Goal: Task Accomplishment & Management: Complete application form

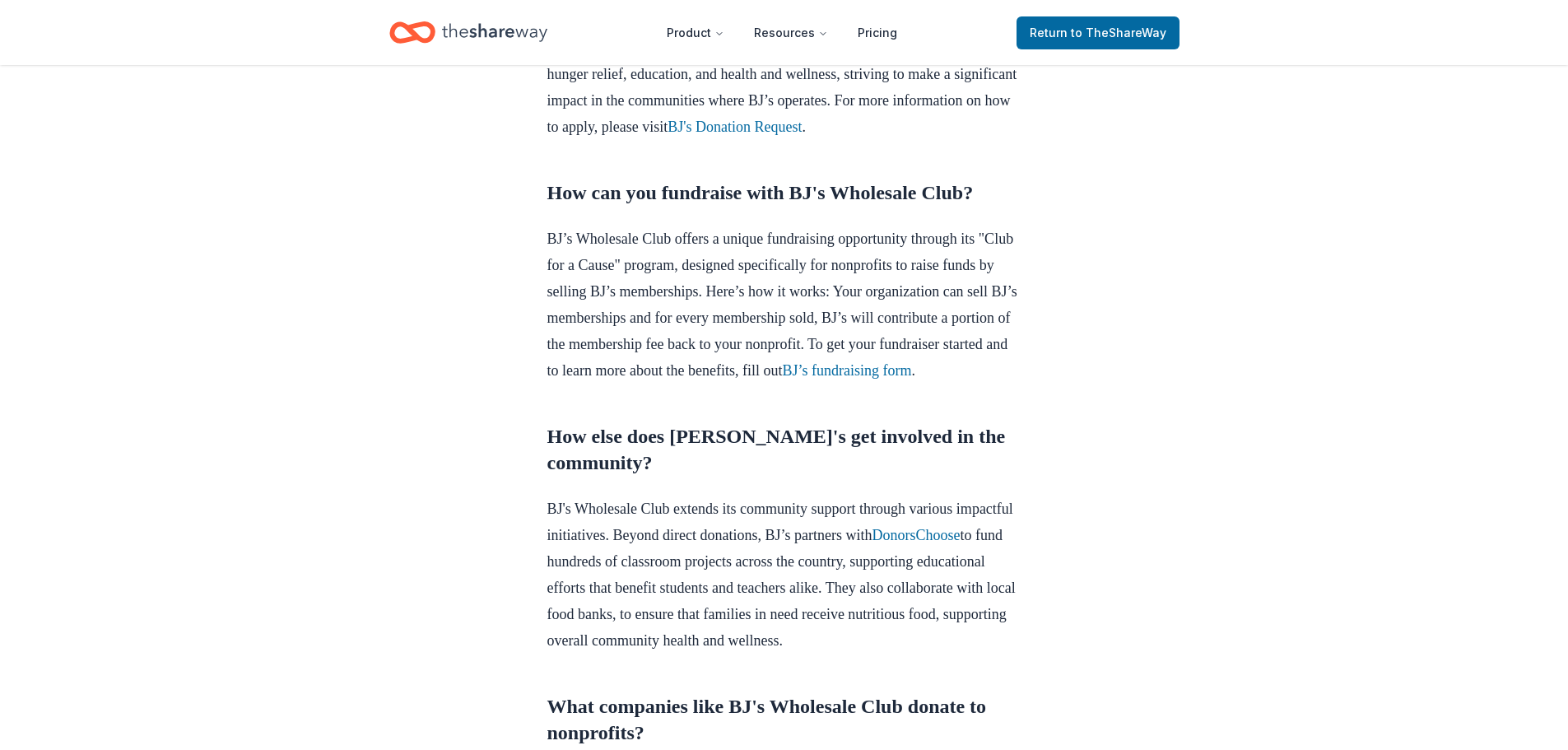
scroll to position [741, 0]
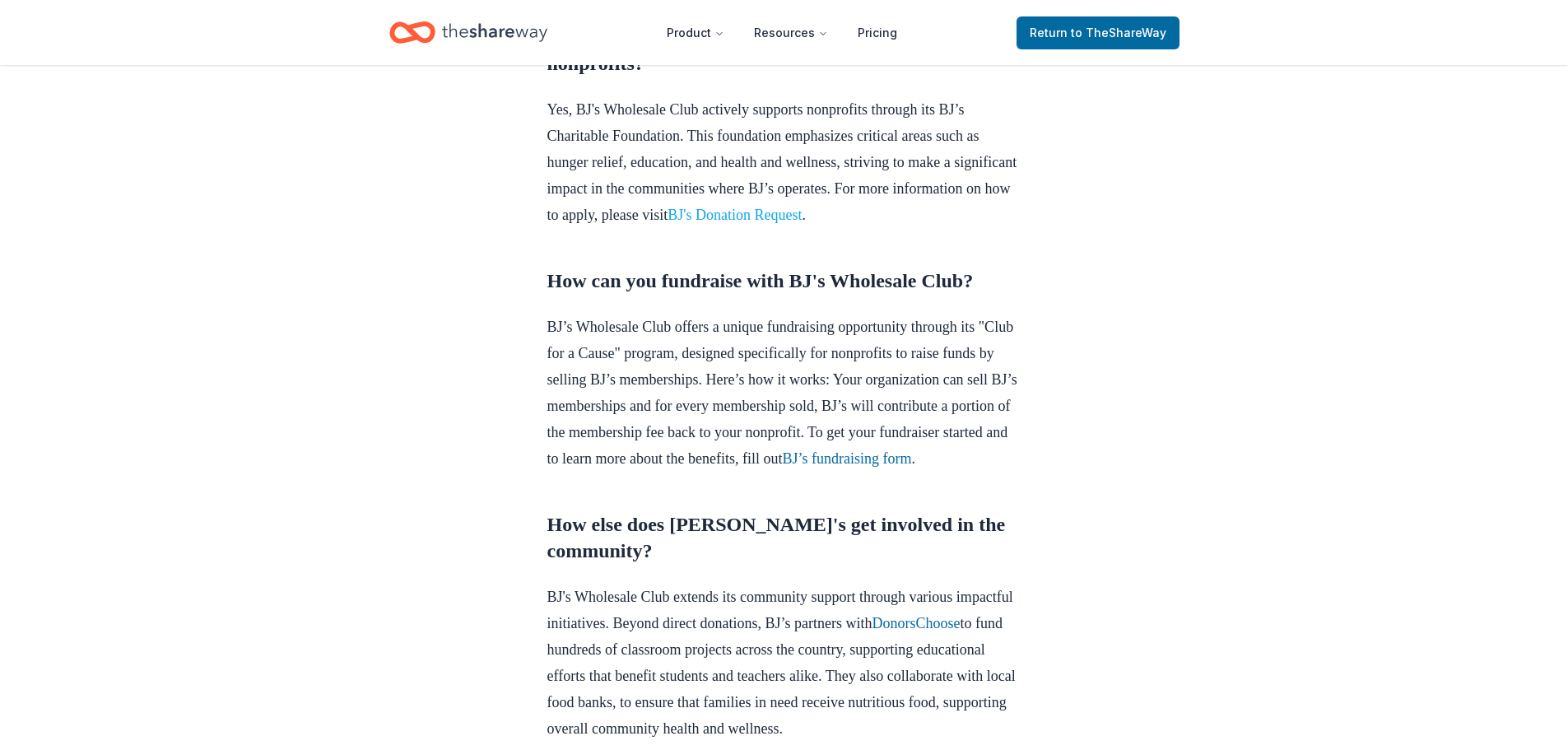
click at [802, 224] on link "BJ's Donation Request" at bounding box center [734, 214] width 135 height 16
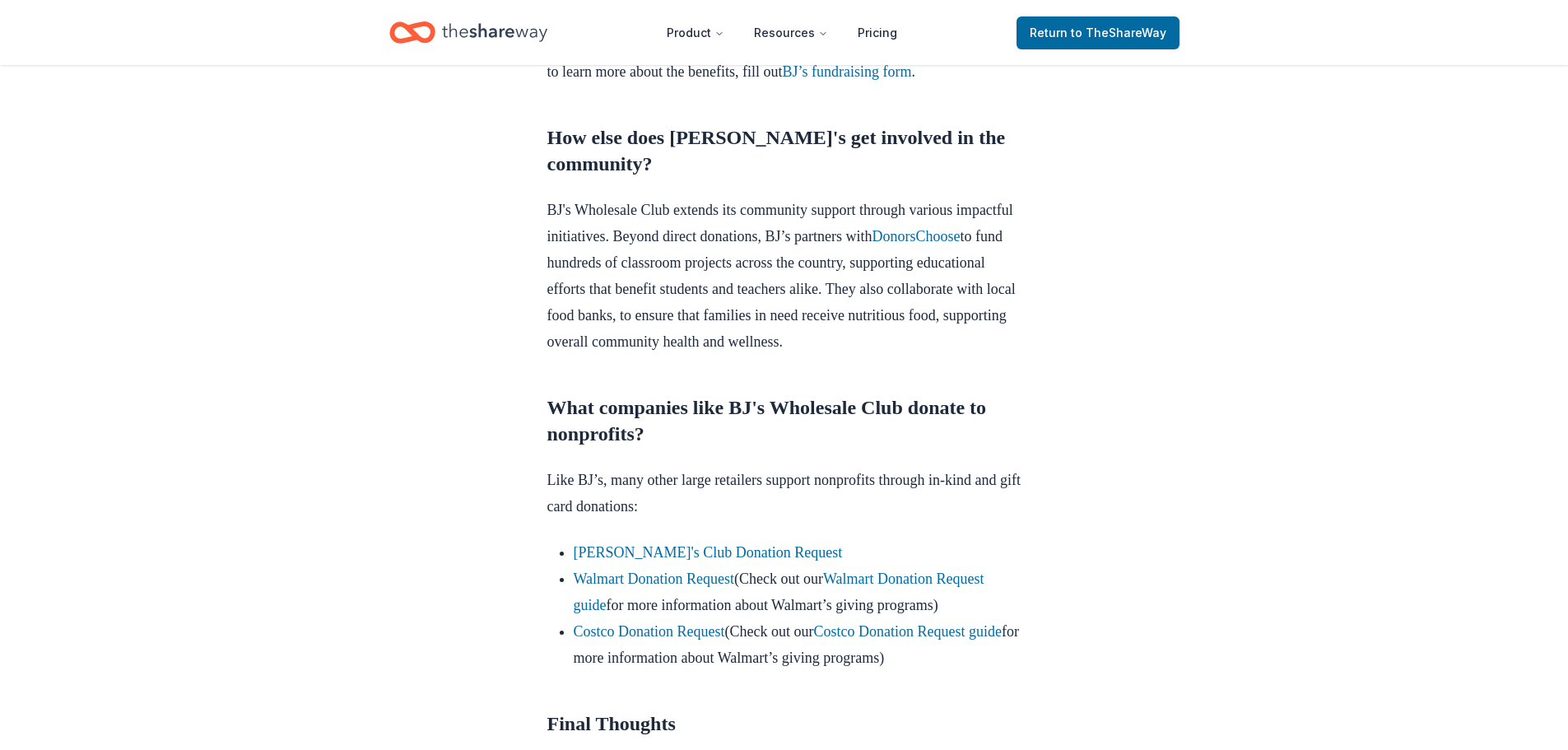
scroll to position [1153, 0]
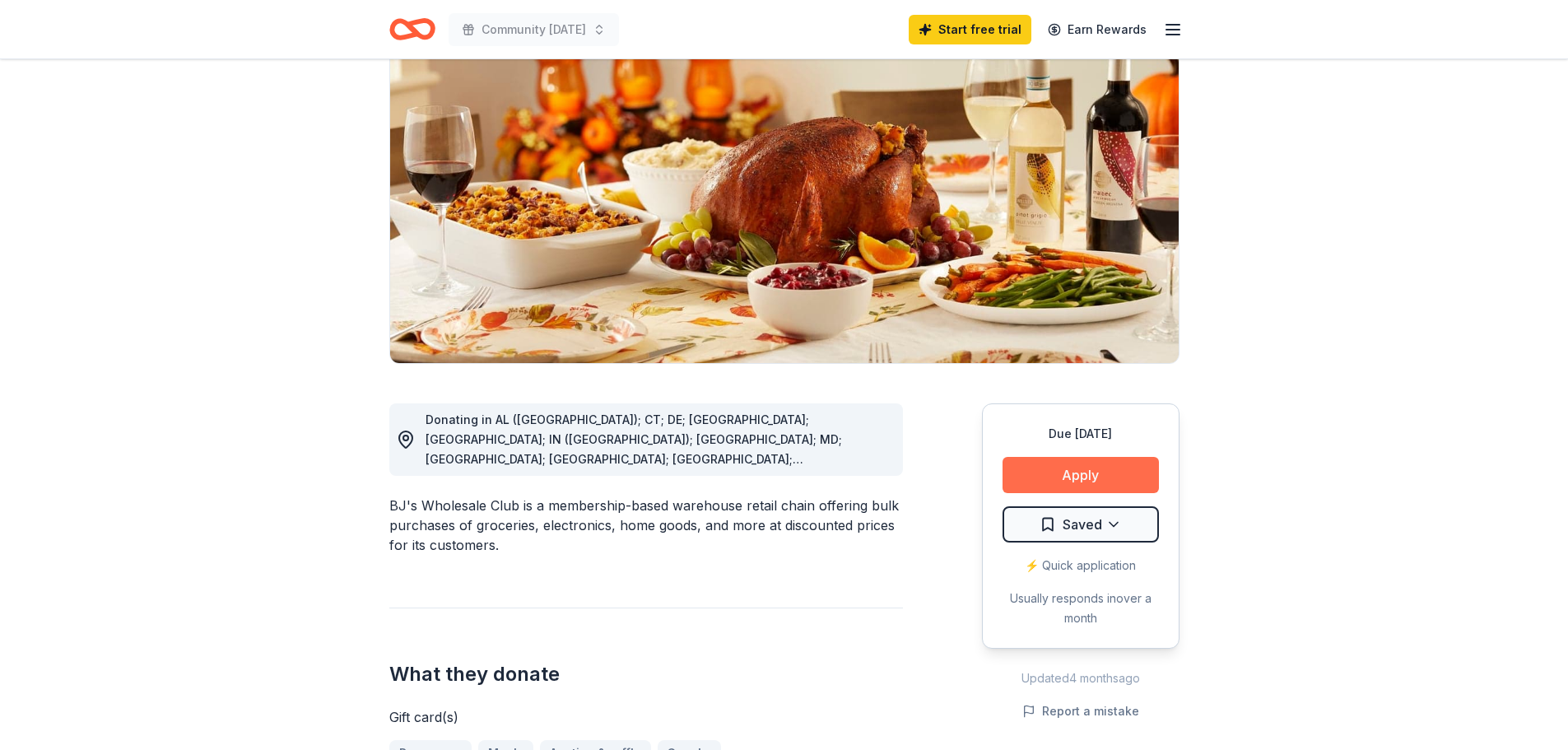
scroll to position [164, 0]
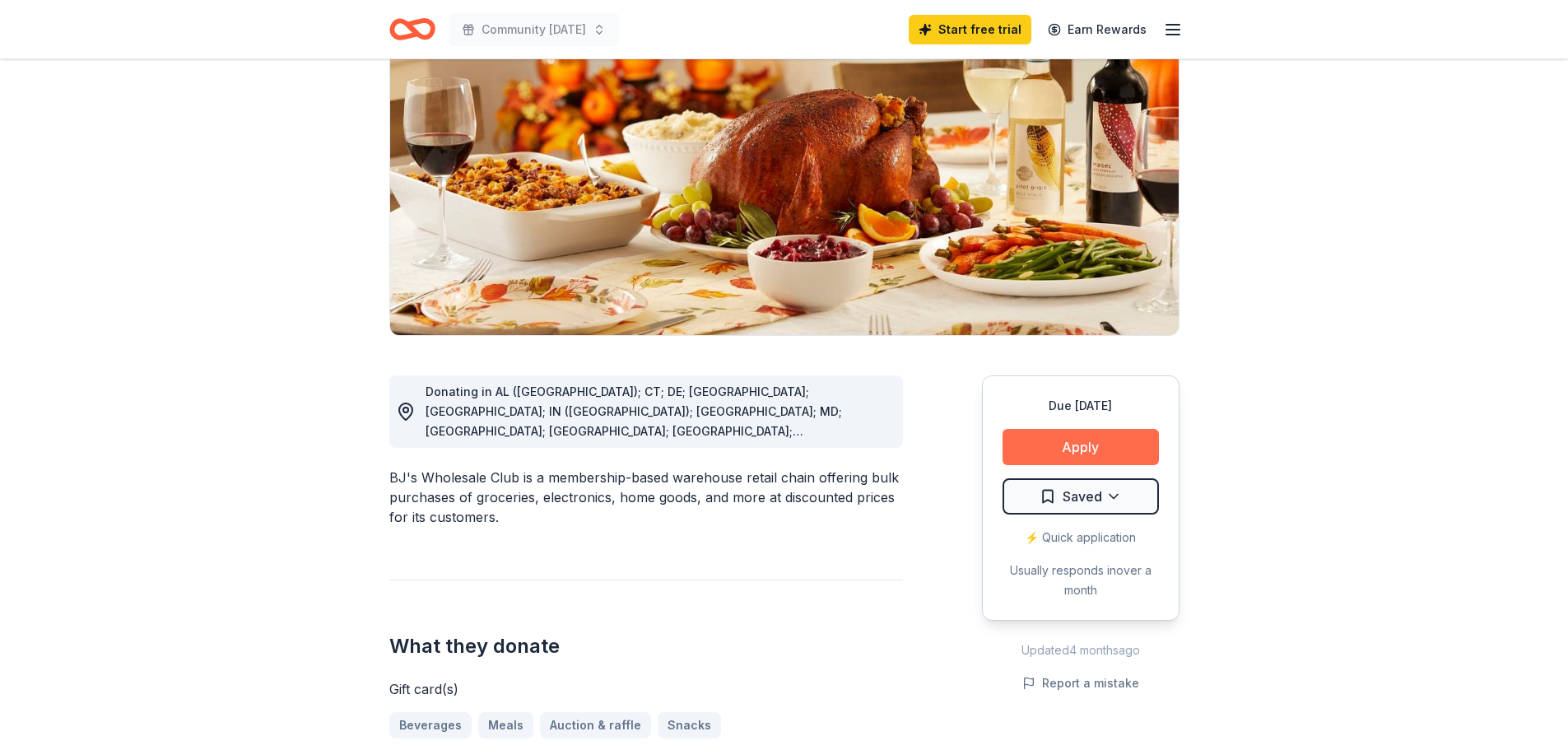
click at [1049, 459] on button "Apply" at bounding box center [1081, 447] width 157 height 36
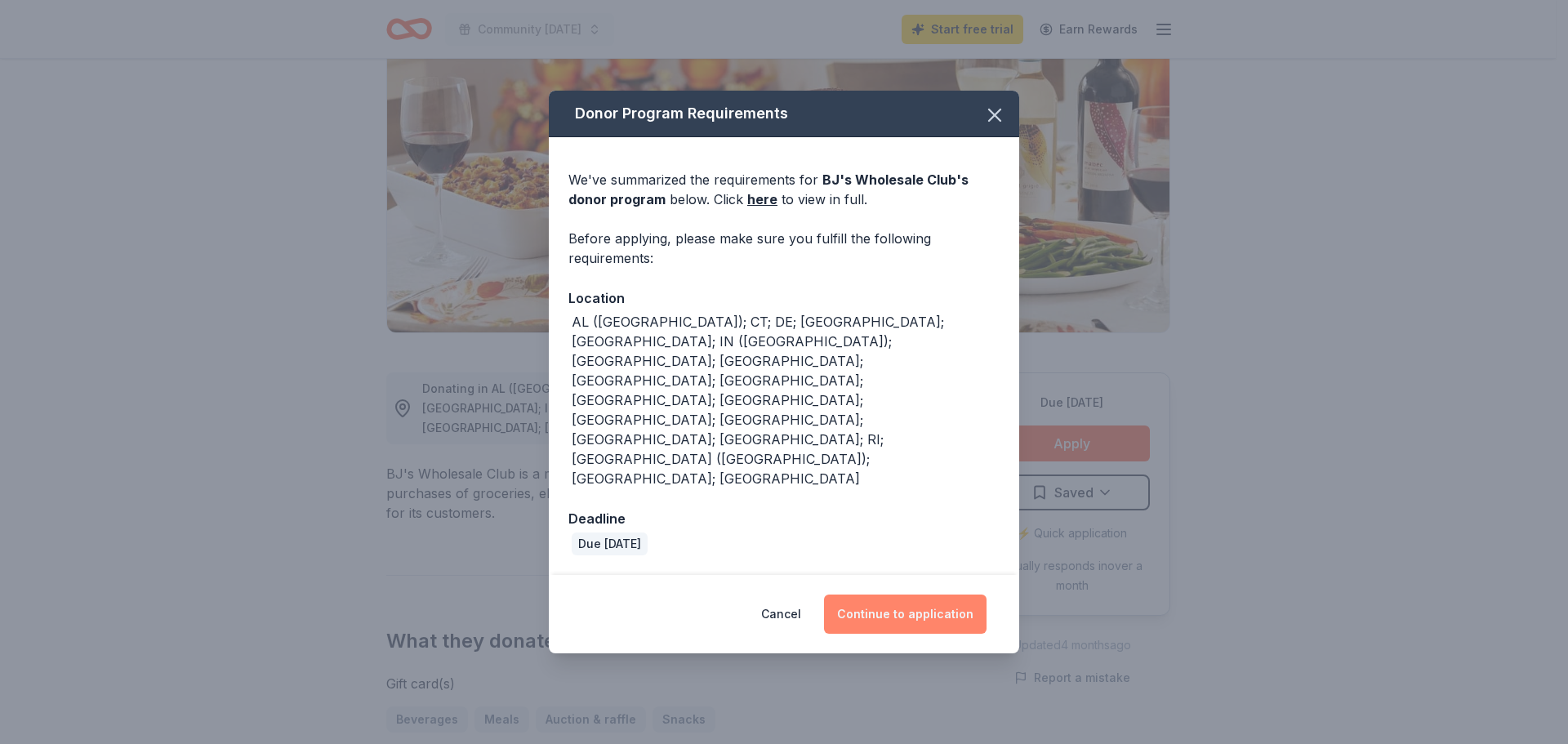
drag, startPoint x: 928, startPoint y: 531, endPoint x: 913, endPoint y: 535, distance: 15.5
click at [913, 595] on button "Continue to application" at bounding box center [906, 614] width 163 height 39
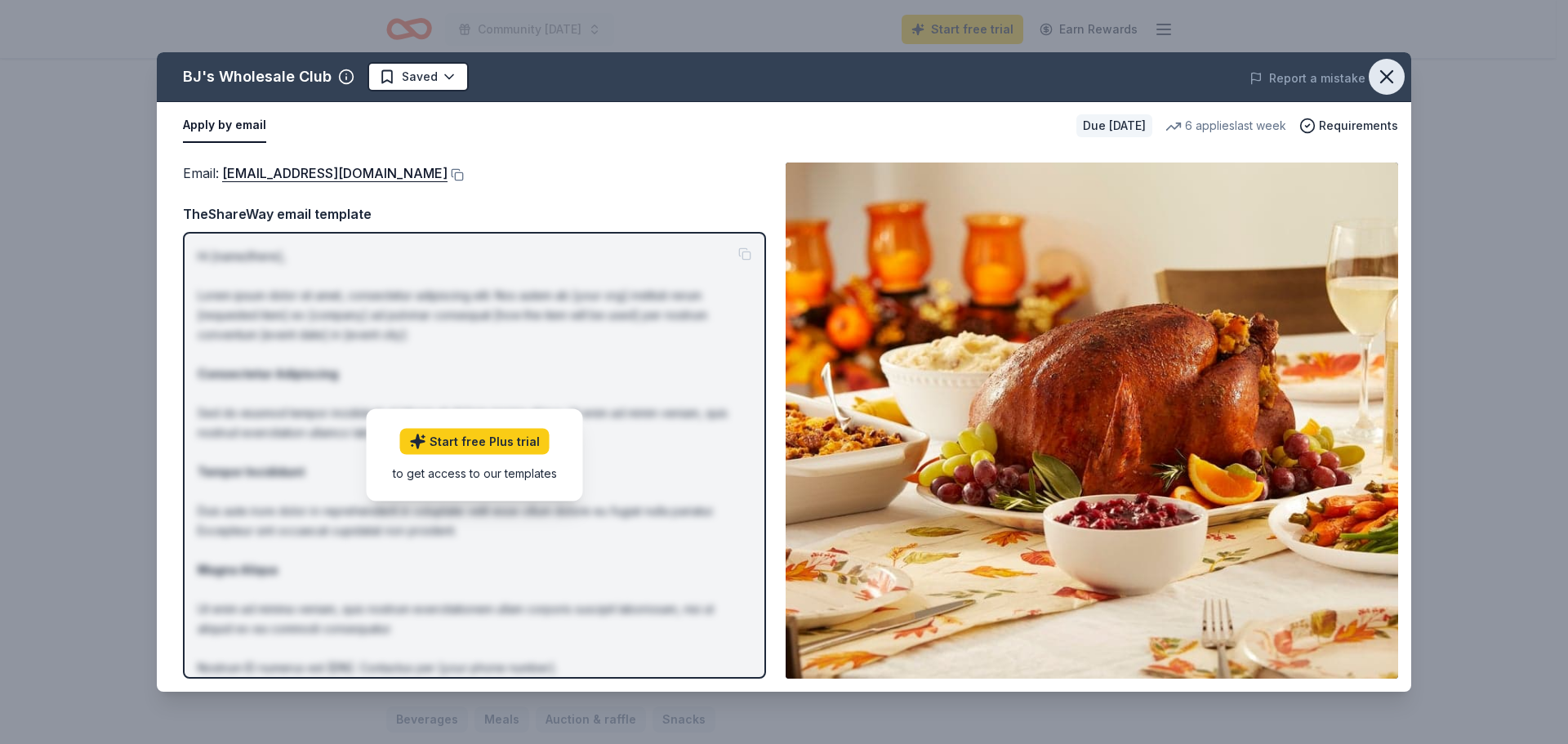
click at [1394, 74] on icon "button" at bounding box center [1387, 77] width 23 height 23
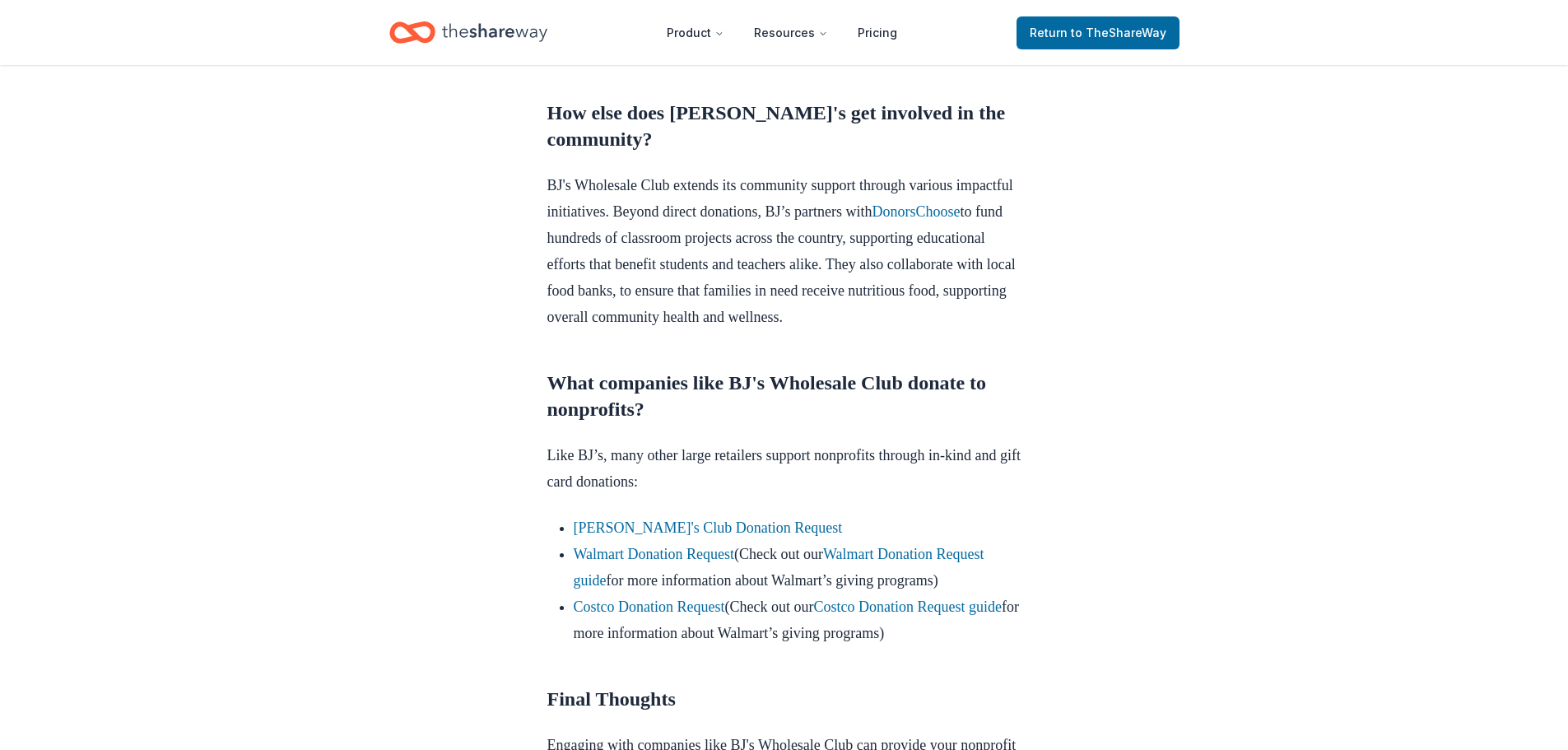
scroll to position [1318, 0]
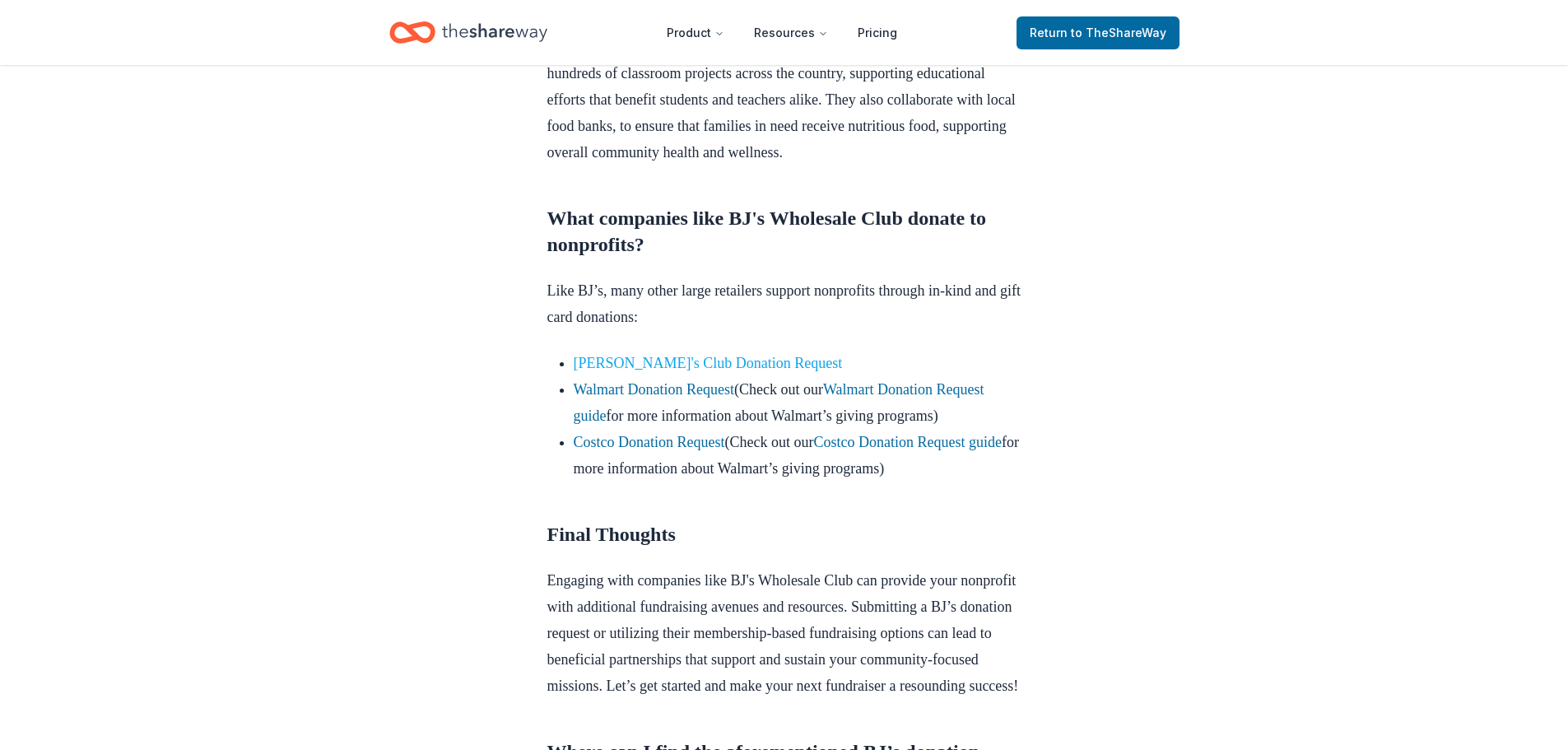
click at [725, 372] on link "[PERSON_NAME]'s Club Donation Request" at bounding box center [709, 363] width 269 height 16
click at [710, 372] on link "[PERSON_NAME]'s Club Donation Request" at bounding box center [709, 363] width 269 height 16
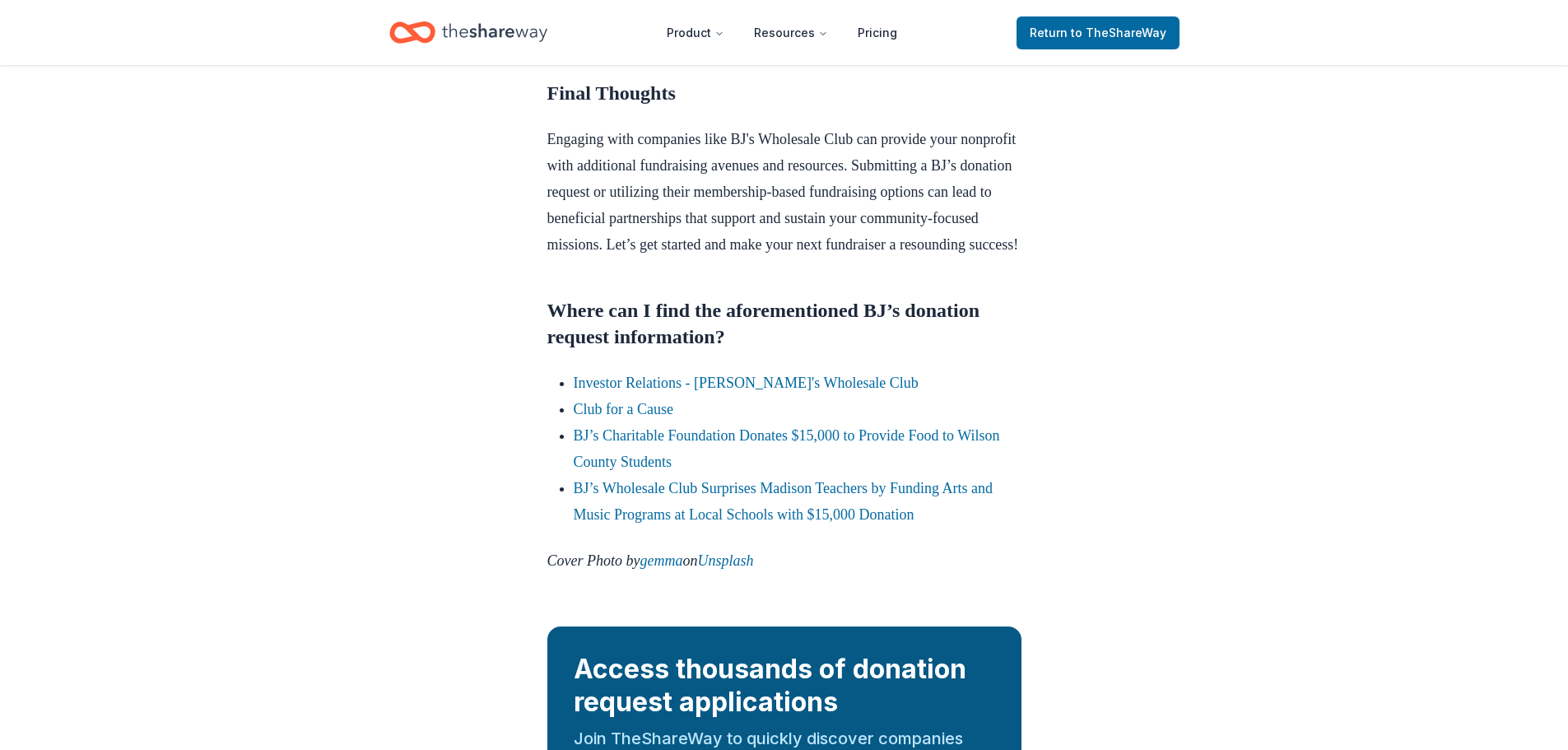
scroll to position [1729, 0]
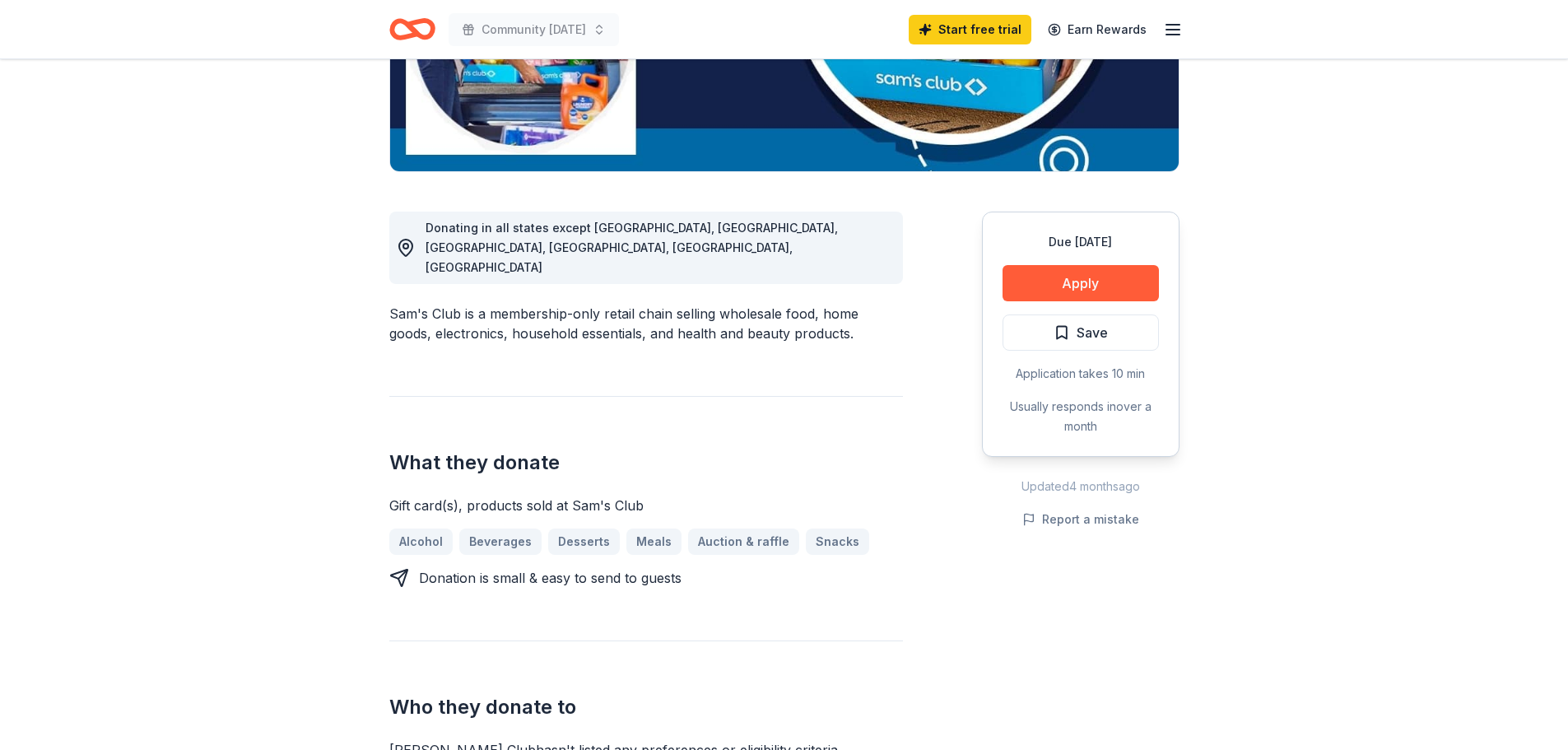
scroll to position [330, 0]
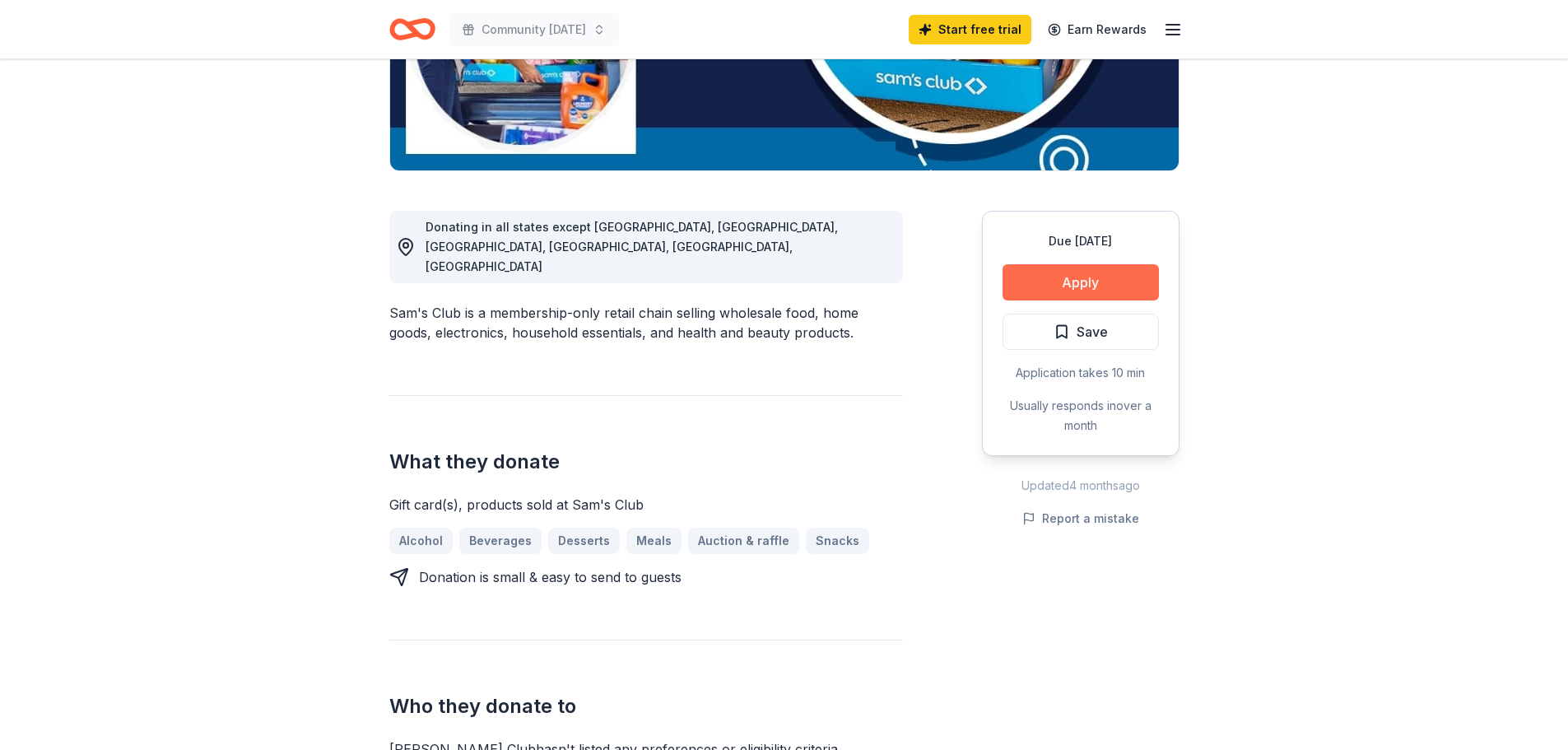
click at [1047, 289] on button "Apply" at bounding box center [1081, 283] width 157 height 36
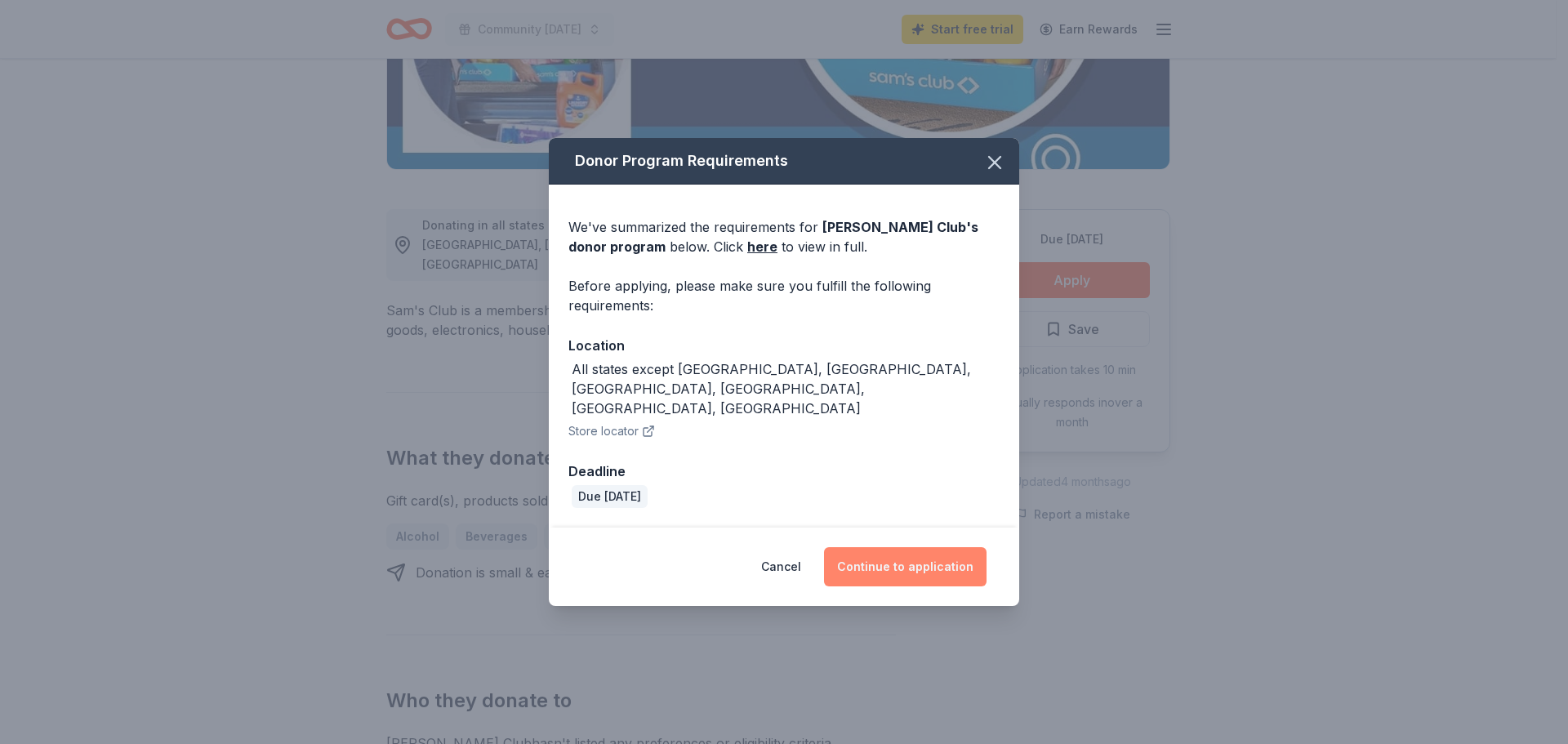
click at [947, 548] on button "Continue to application" at bounding box center [906, 567] width 163 height 39
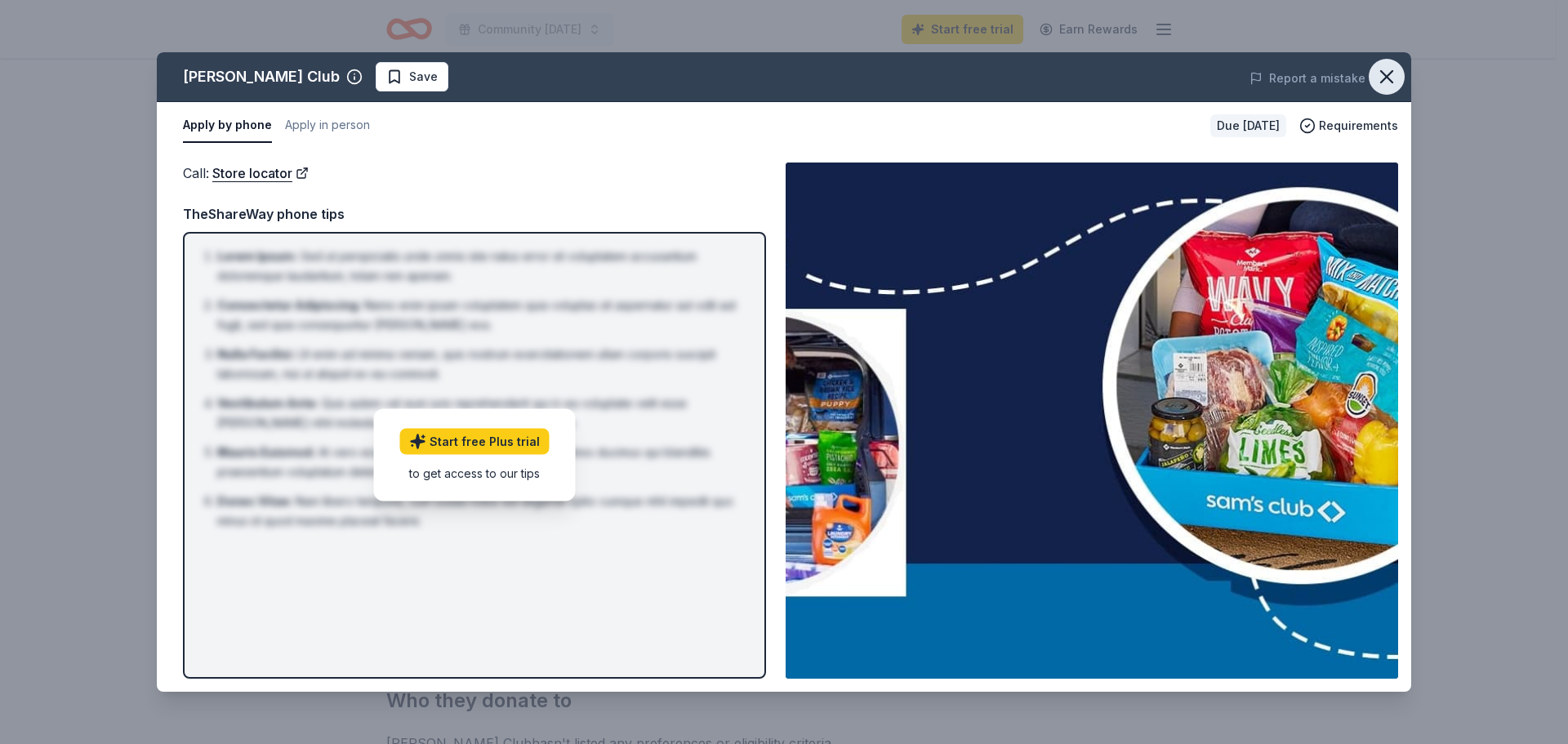
click at [1390, 80] on icon "button" at bounding box center [1387, 77] width 23 height 23
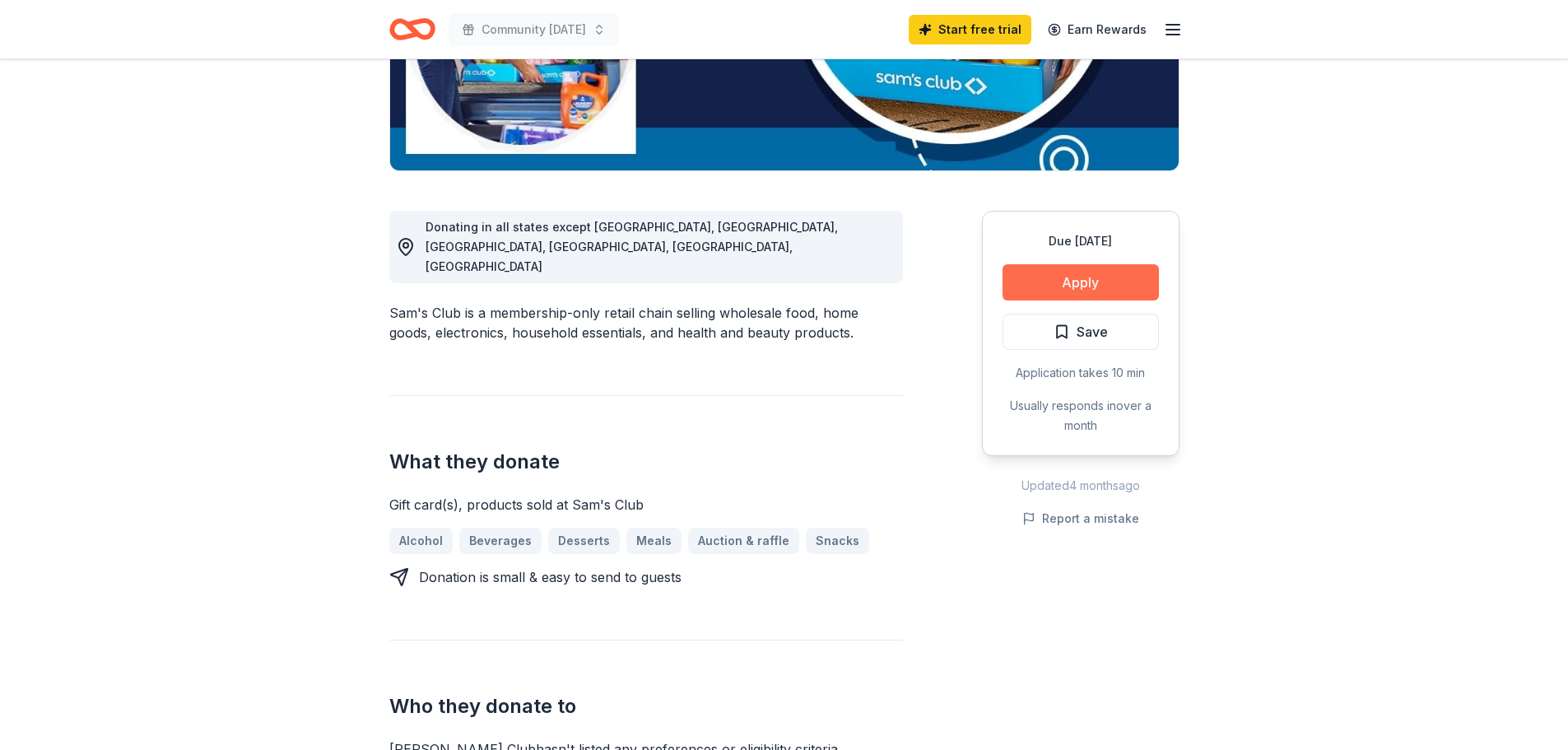
click at [1047, 284] on button "Apply" at bounding box center [1081, 283] width 157 height 36
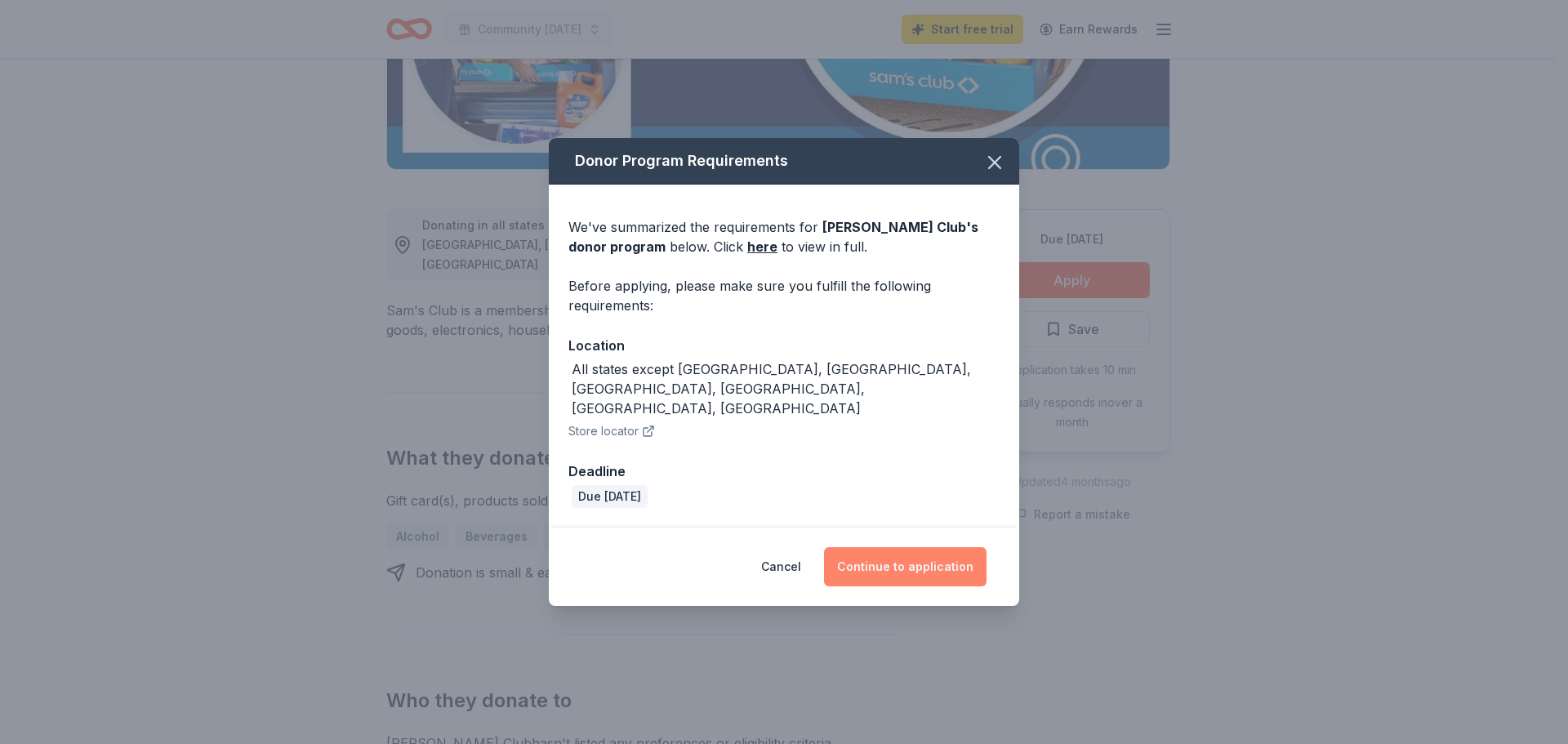
click at [941, 548] on button "Continue to application" at bounding box center [906, 567] width 163 height 39
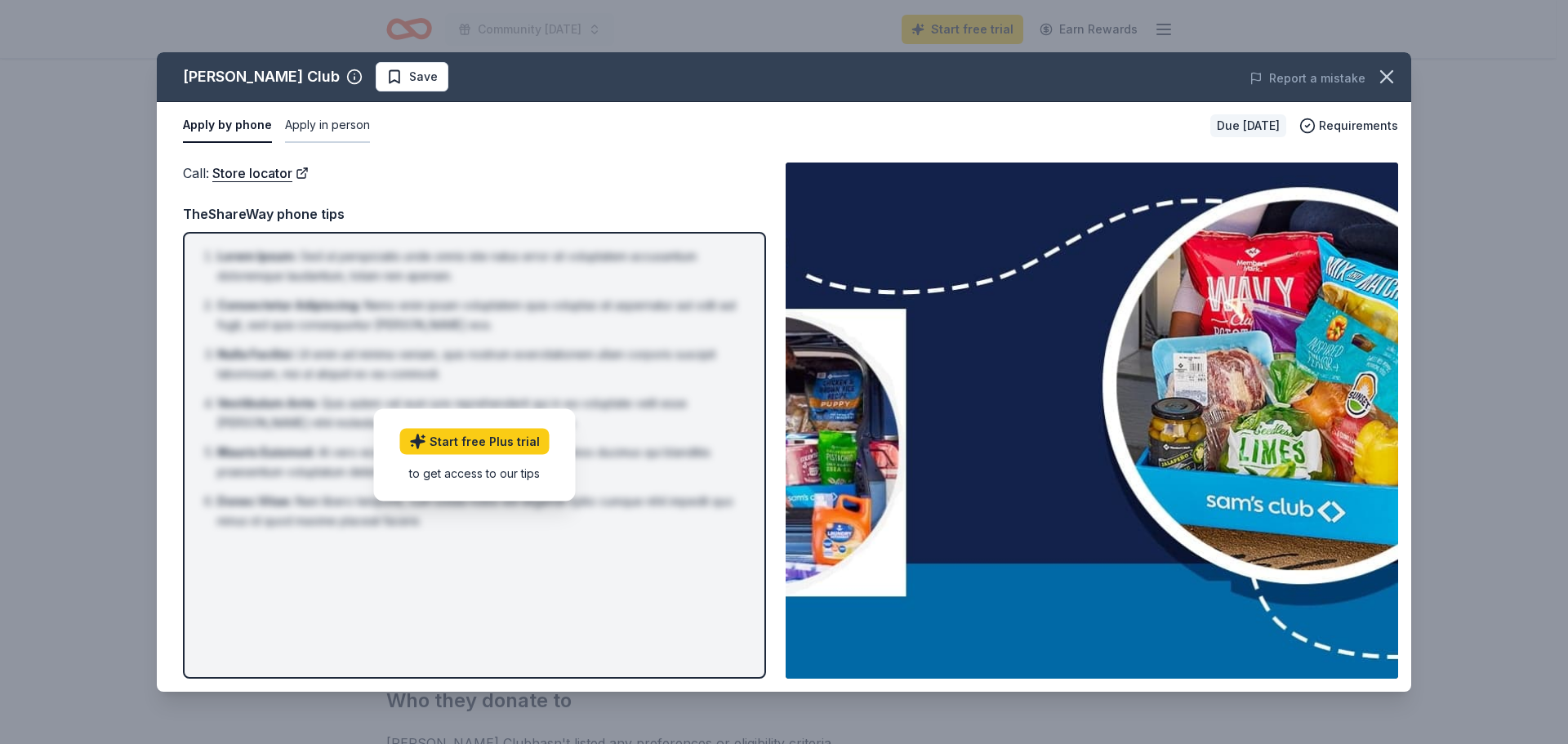
click at [355, 128] on button "Apply in person" at bounding box center [328, 126] width 85 height 34
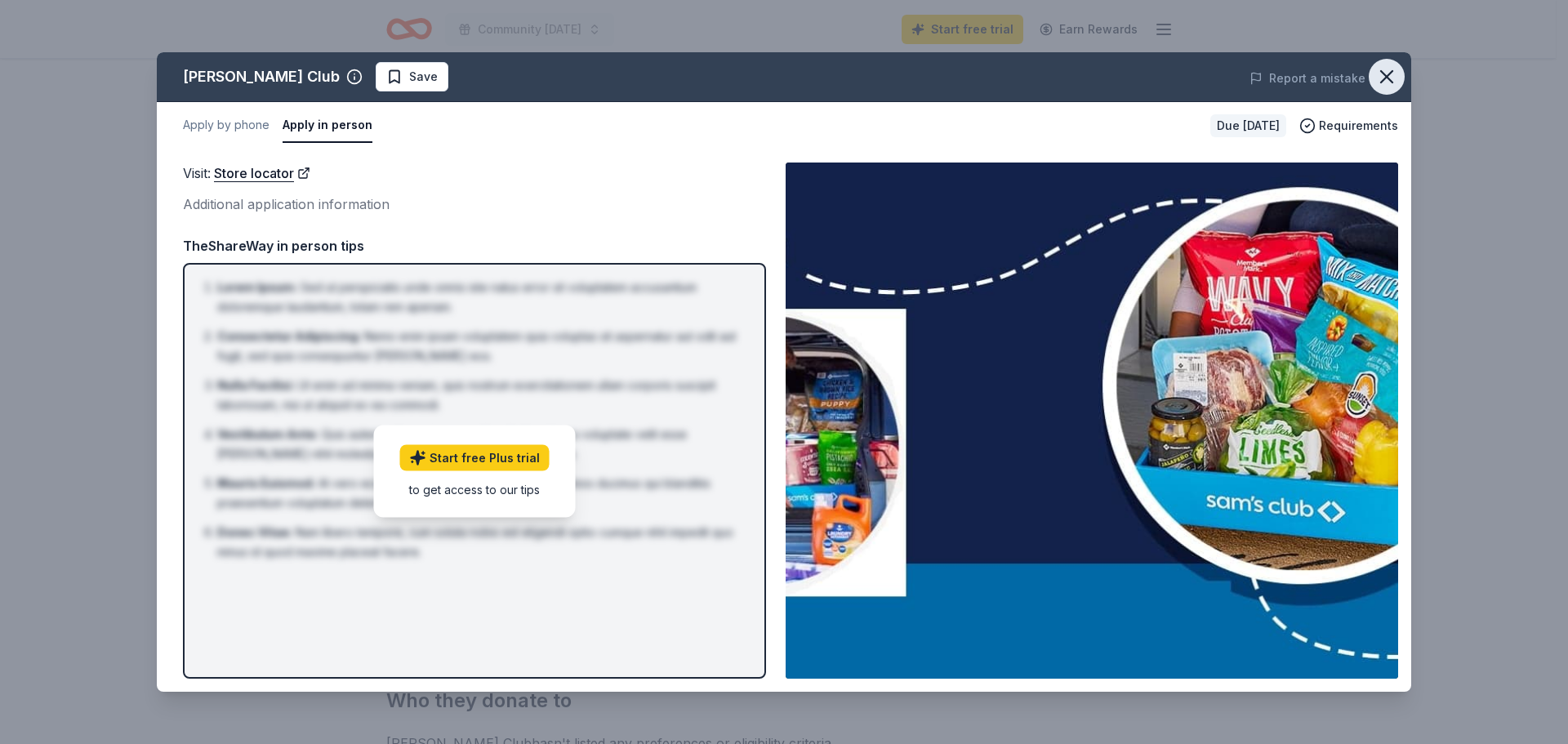
click at [1395, 78] on icon "button" at bounding box center [1387, 77] width 23 height 23
